Goal: Register for event/course

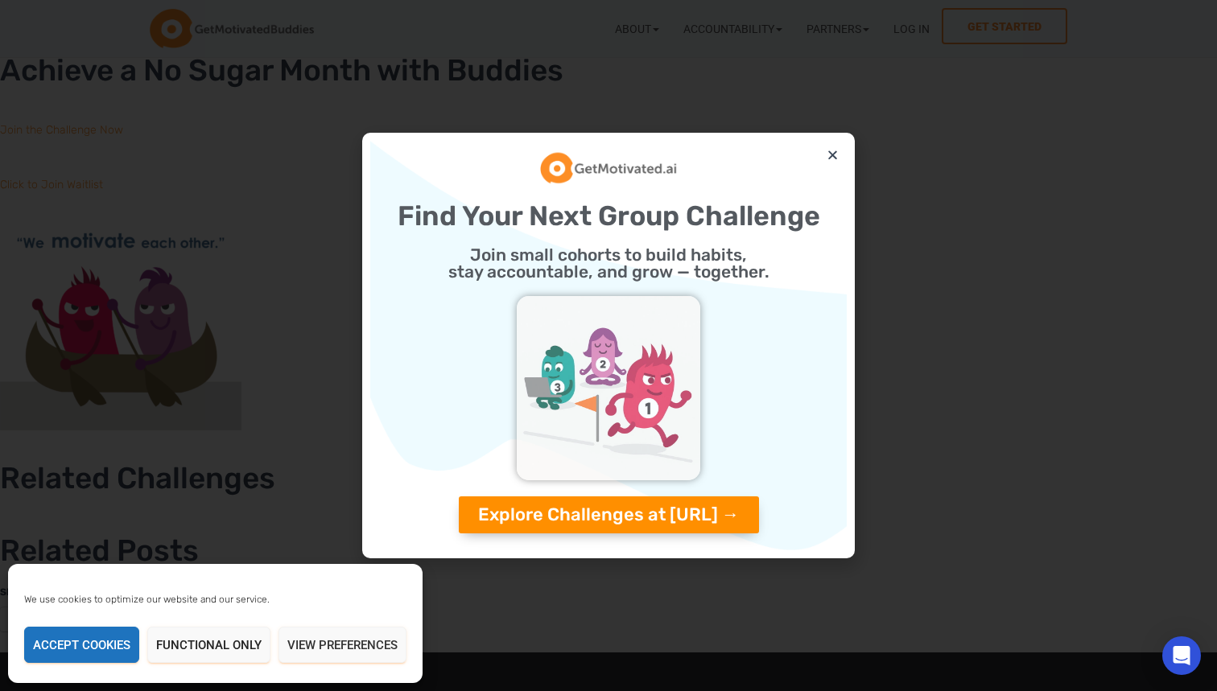
scroll to position [6594, 0]
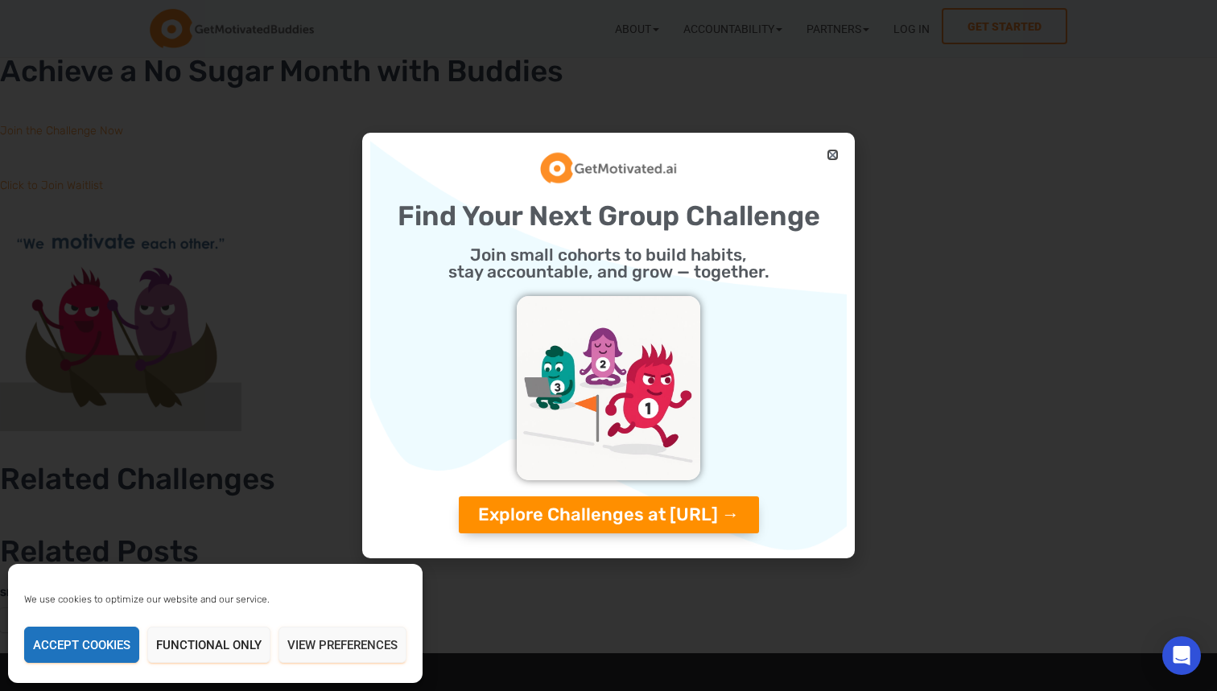
click at [837, 157] on icon "Close" at bounding box center [832, 155] width 12 height 12
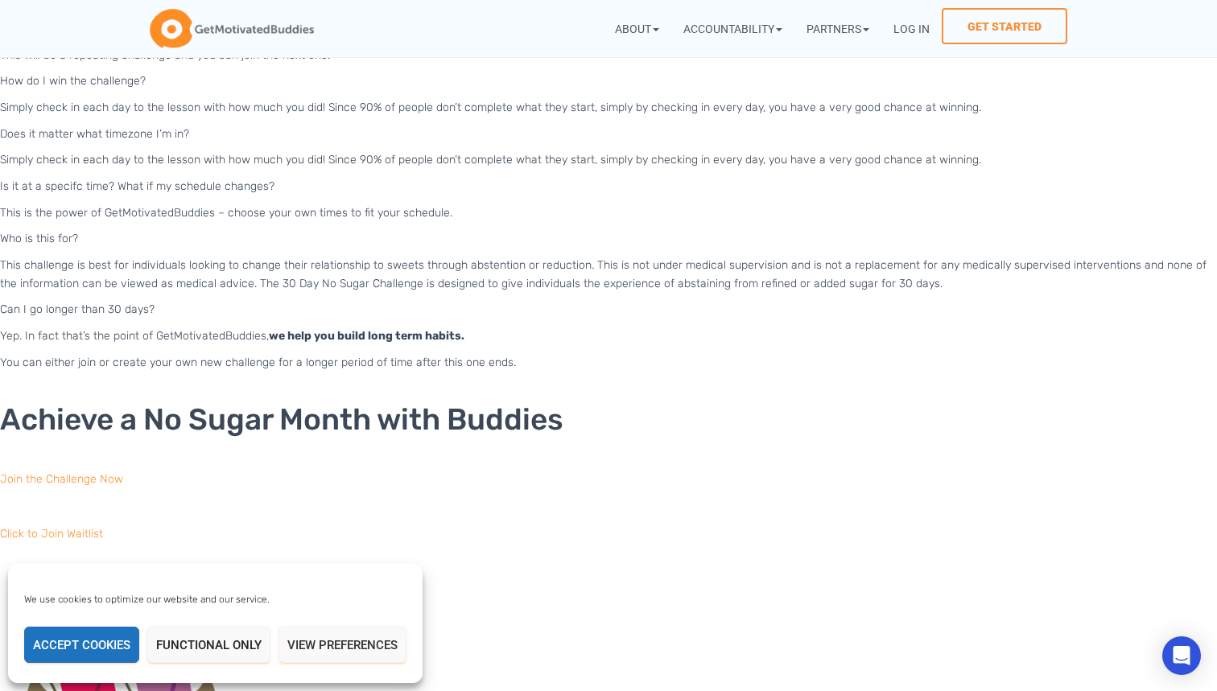
scroll to position [6232, 0]
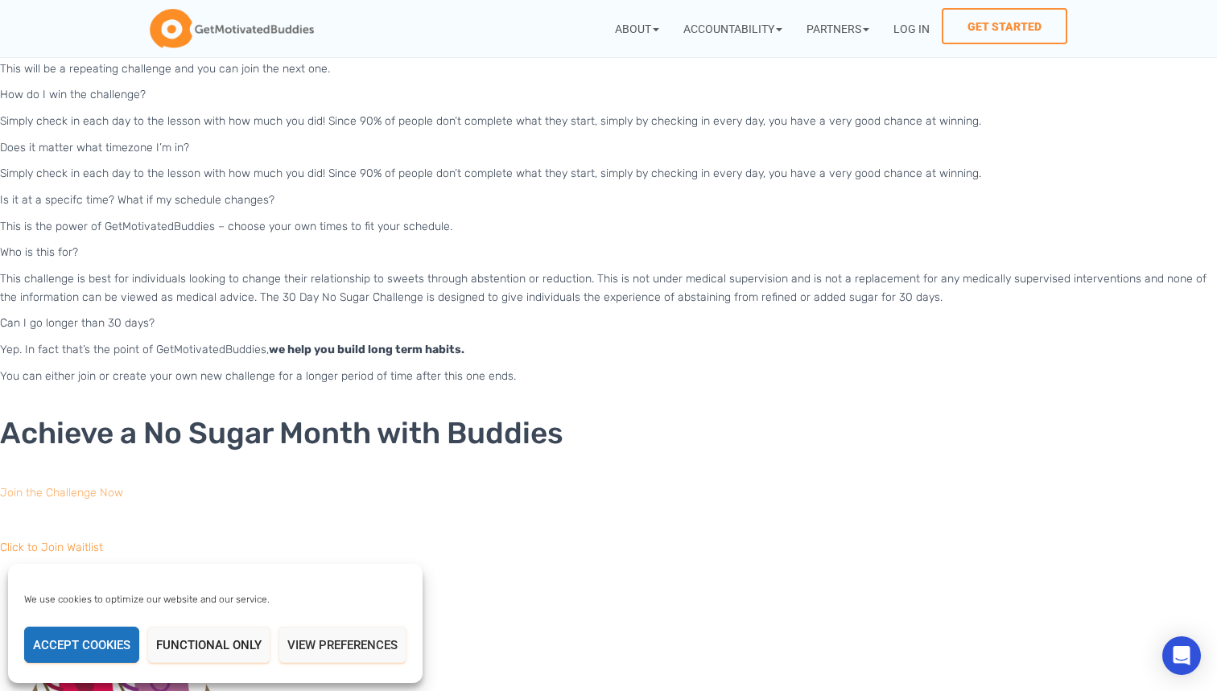
click at [69, 486] on link "Join the Challenge Now" at bounding box center [61, 493] width 123 height 14
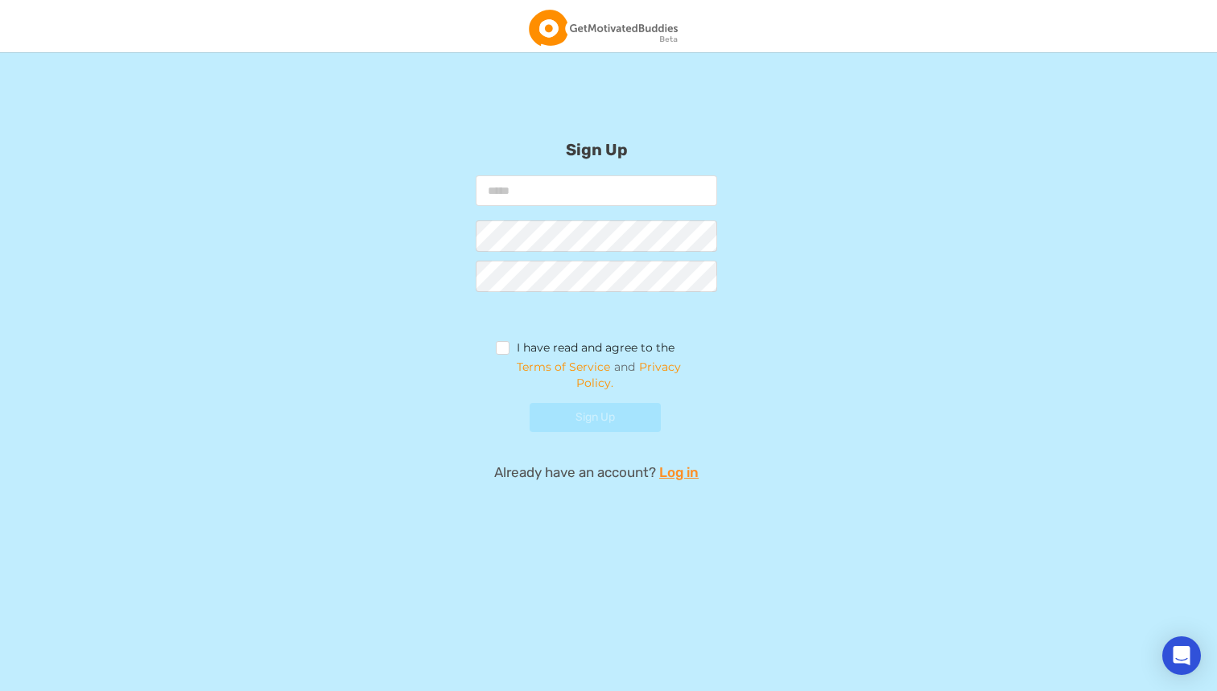
click at [762, 84] on div "Sign Up I have read and agree to the Terms of Service and Privacy Policy. Sign …" at bounding box center [596, 267] width 644 height 431
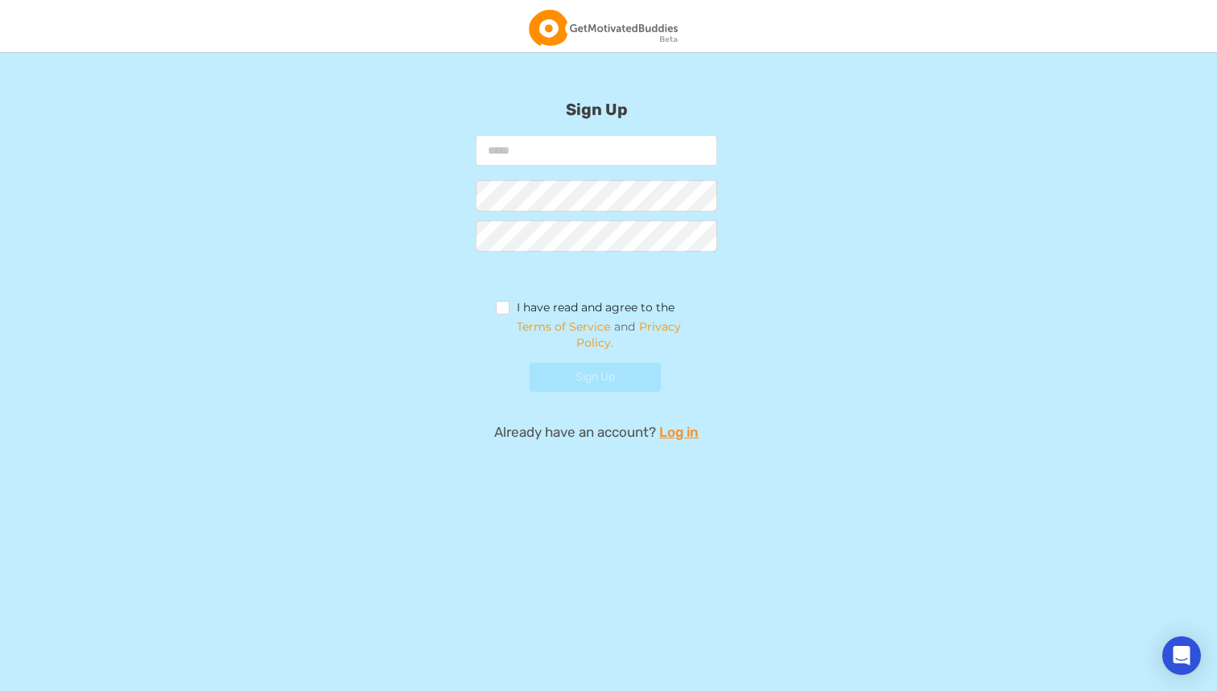
scroll to position [40, 0]
click at [665, 422] on link "Log in" at bounding box center [678, 431] width 39 height 19
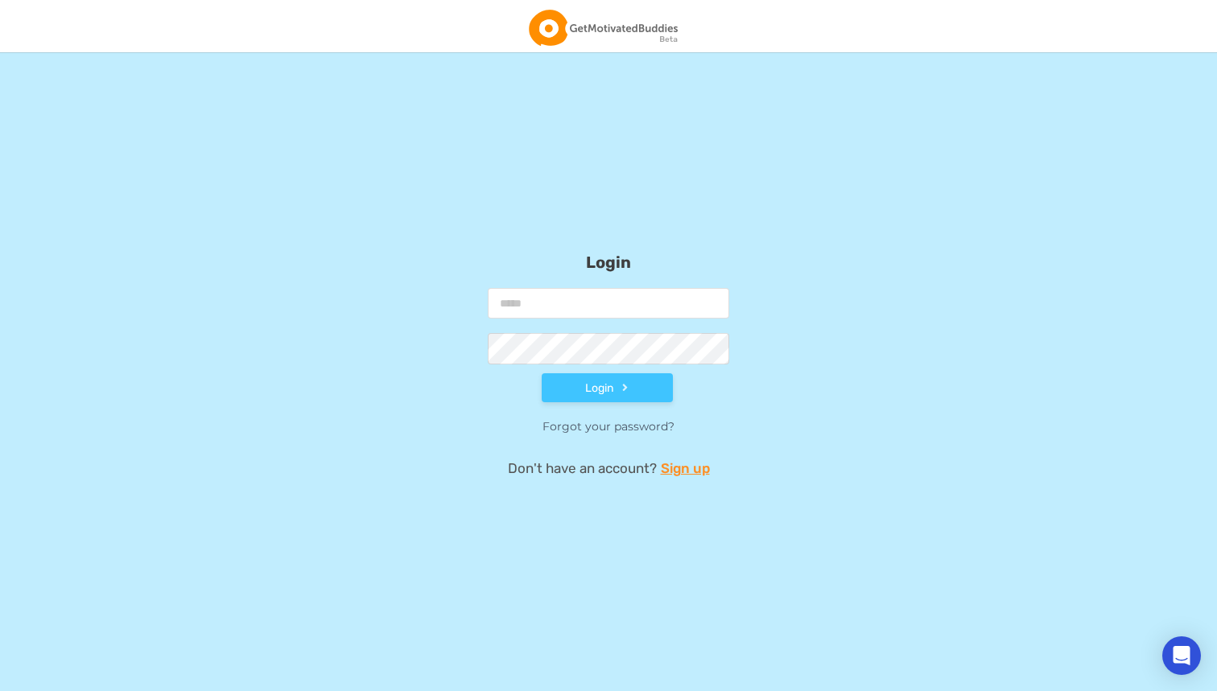
click at [600, 23] on img at bounding box center [603, 28] width 149 height 36
